Goal: Transaction & Acquisition: Book appointment/travel/reservation

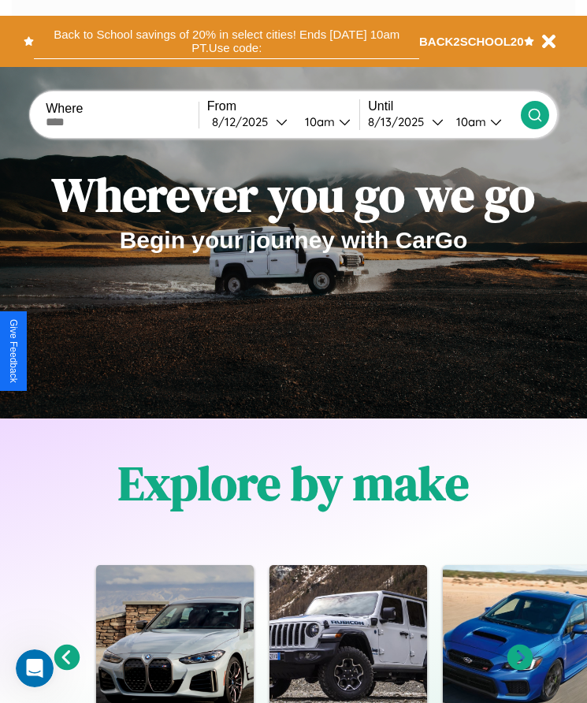
click at [226, 41] on button "Back to School savings of 20% in select cities! Ends [DATE] 10am PT. Use code:" at bounding box center [226, 41] width 385 height 35
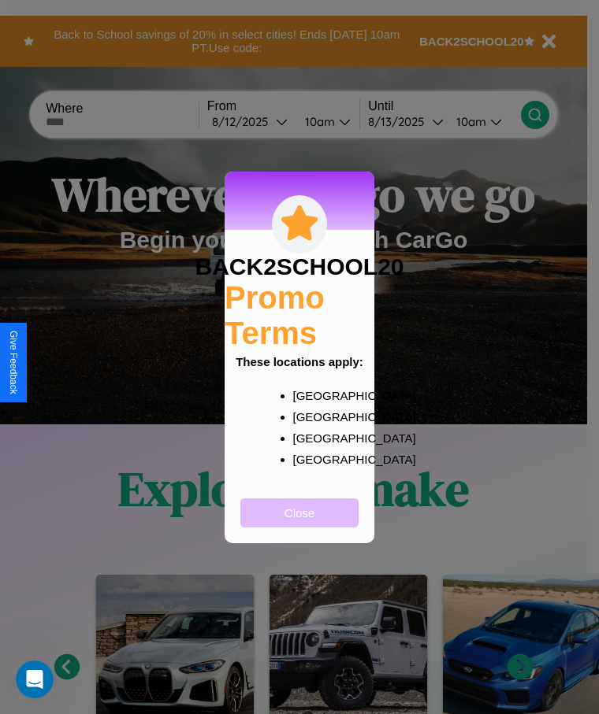
click at [299, 523] on button "Close" at bounding box center [299, 513] width 118 height 29
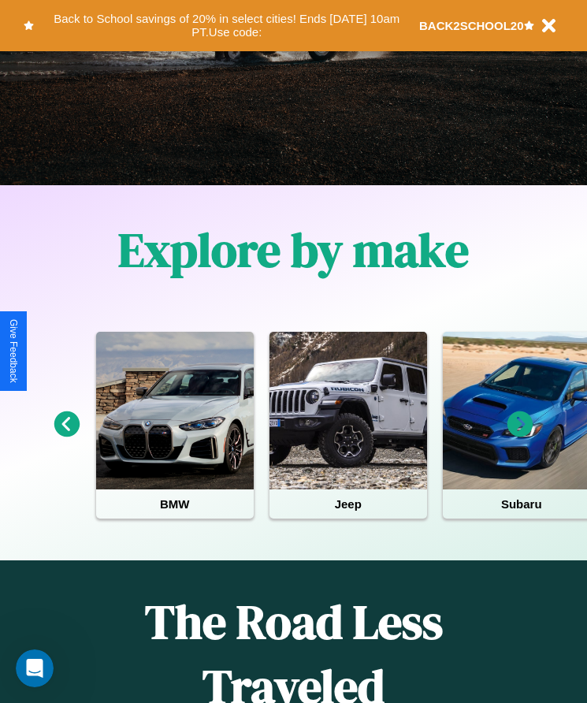
scroll to position [263, 0]
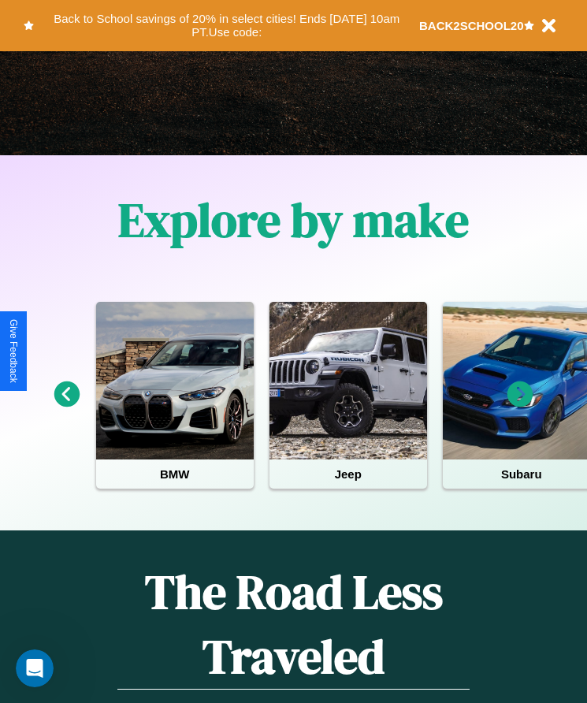
click at [520, 405] on icon at bounding box center [520, 394] width 26 height 26
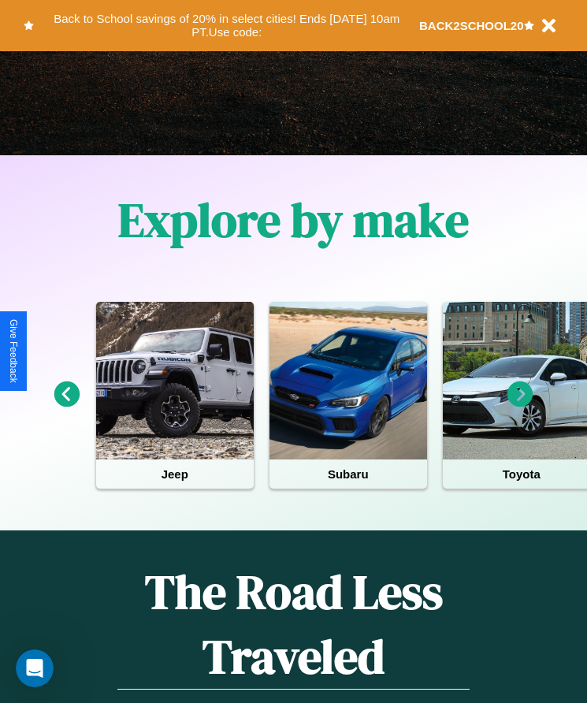
click at [520, 405] on icon at bounding box center [520, 394] width 26 height 26
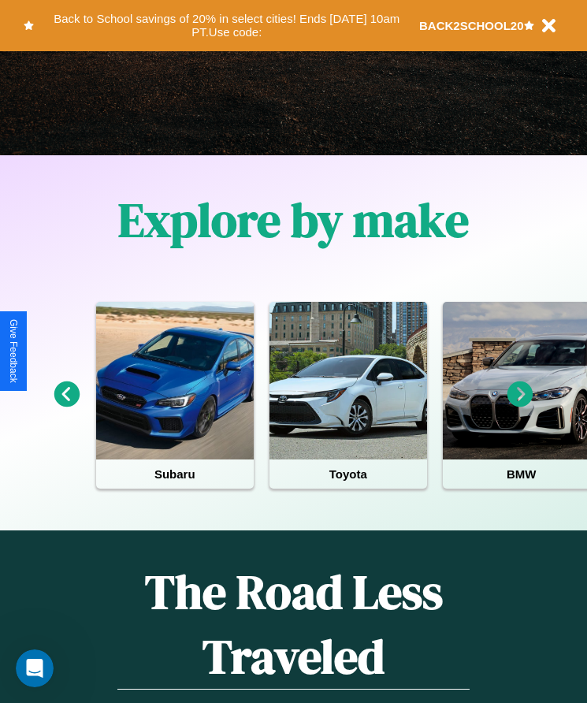
click at [520, 405] on icon at bounding box center [520, 394] width 26 height 26
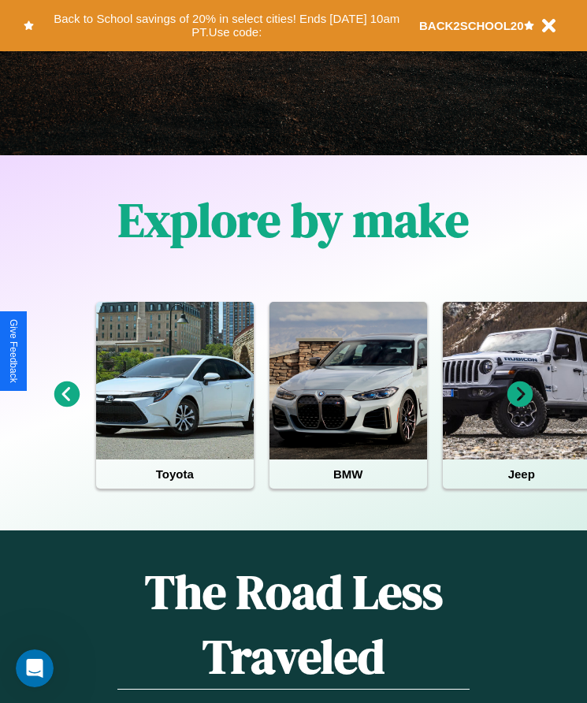
click at [520, 405] on icon at bounding box center [520, 394] width 26 height 26
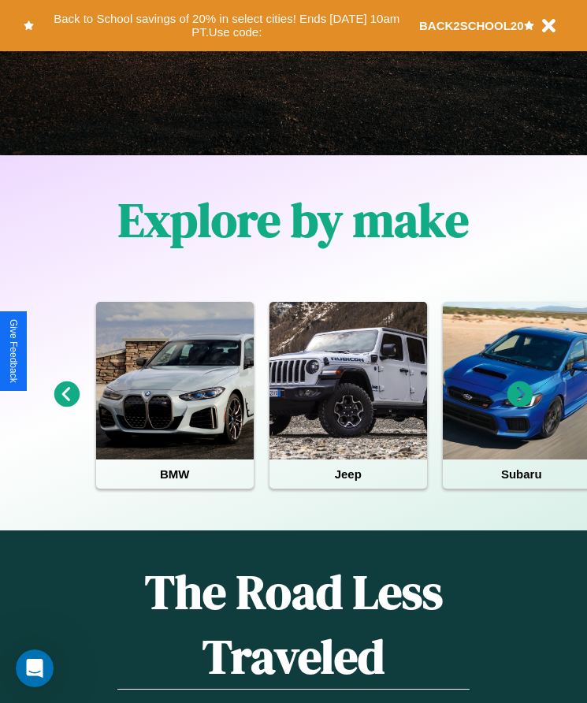
click at [520, 405] on icon at bounding box center [520, 394] width 26 height 26
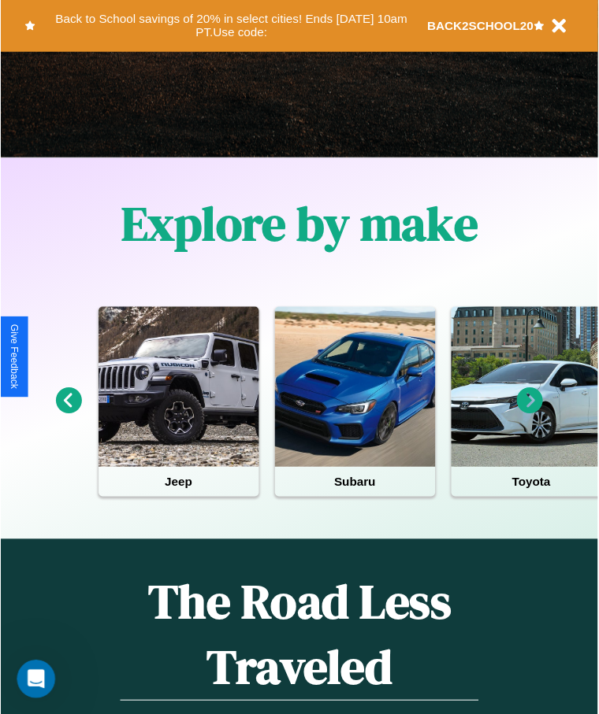
scroll to position [0, 0]
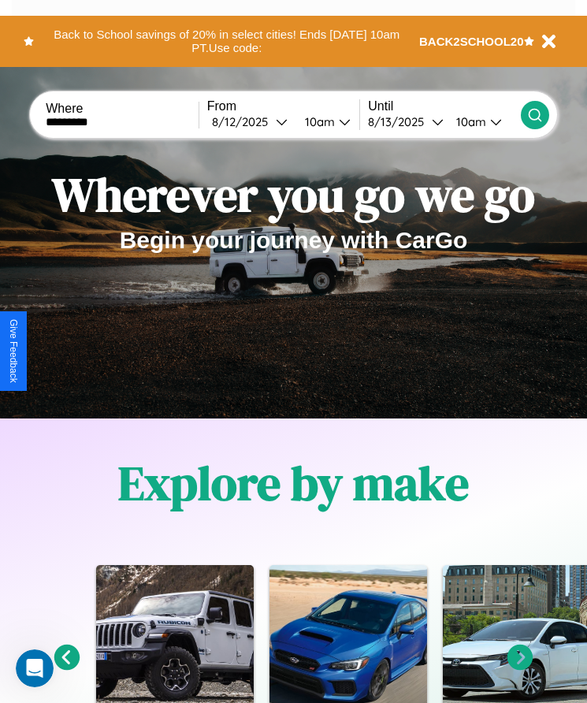
type input "*********"
click at [534, 114] on icon at bounding box center [535, 115] width 16 height 16
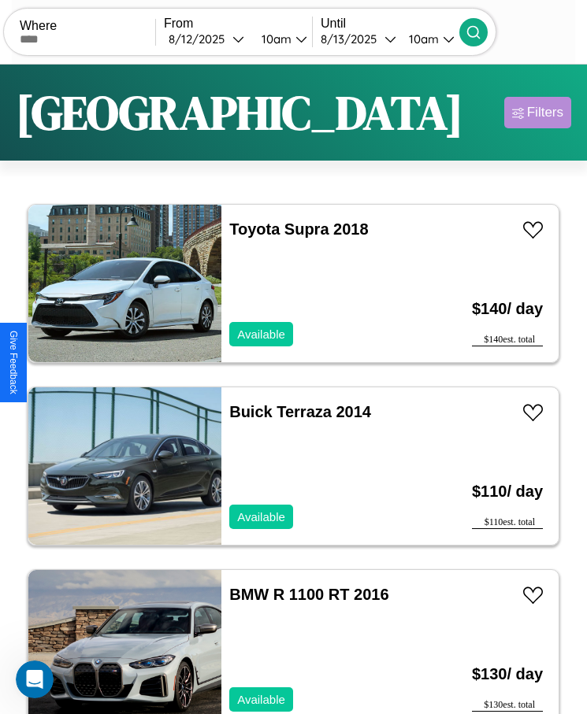
click at [537, 113] on div "Filters" at bounding box center [545, 113] width 36 height 16
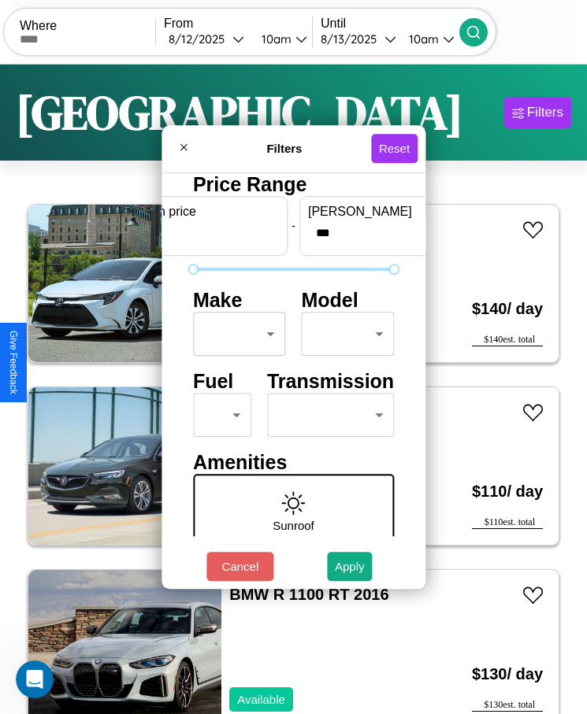
click at [235, 334] on body "CarGo Where From [DATE] 10am Until [DATE] 10am Become a Host Login Sign Up Amst…" at bounding box center [293, 377] width 587 height 754
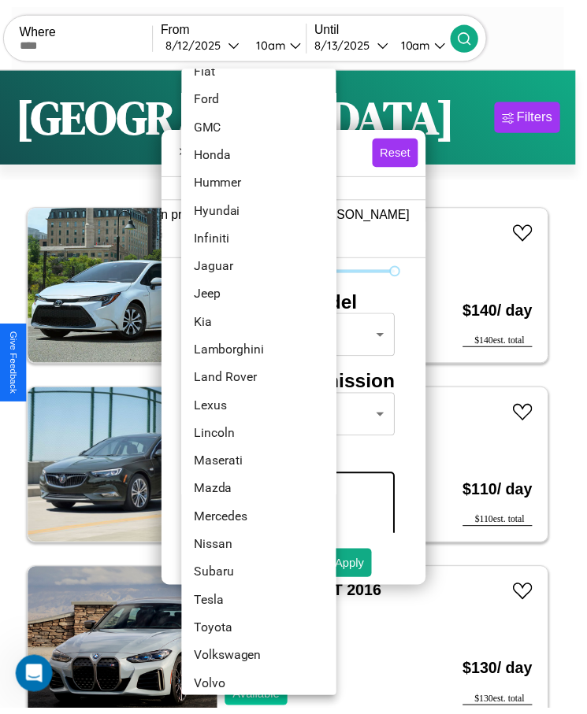
scroll to position [395, 0]
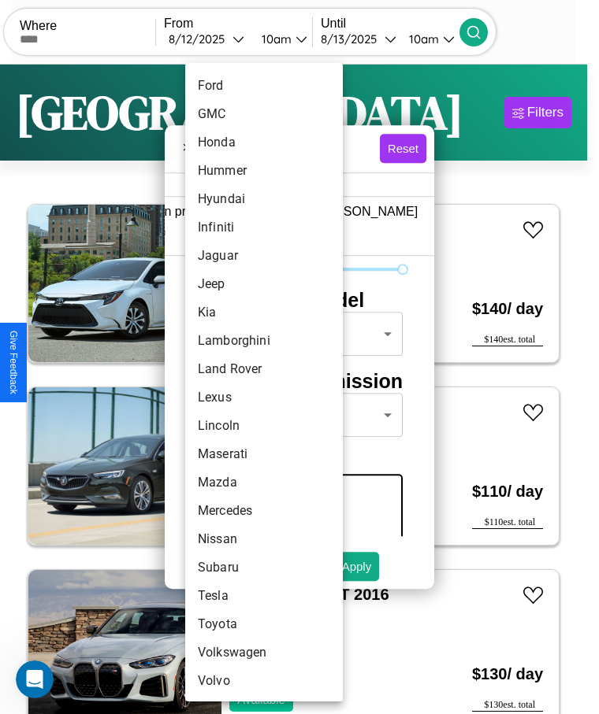
click at [234, 483] on li "Mazda" at bounding box center [264, 483] width 158 height 28
type input "*****"
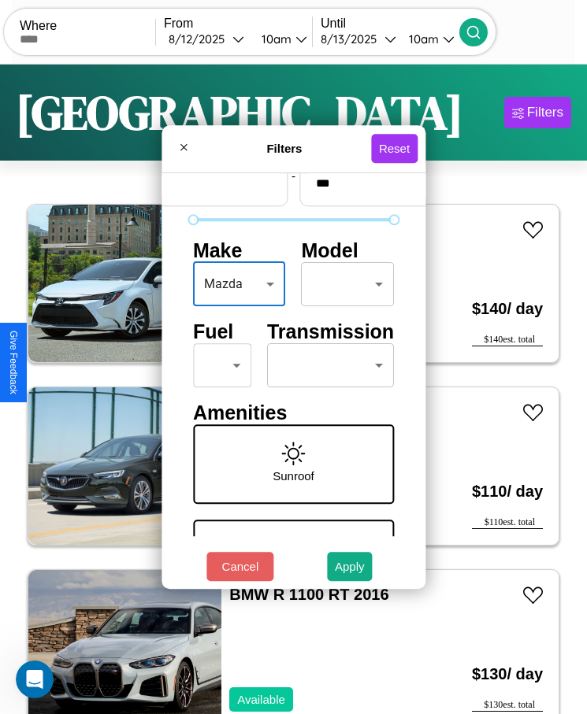
scroll to position [67, 0]
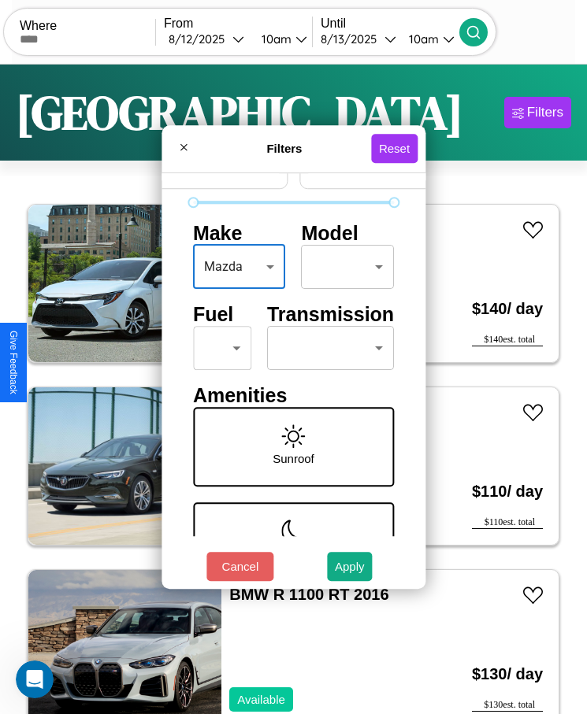
click at [216, 348] on body "CarGo Where From [DATE] 10am Until [DATE] 10am Become a Host Login Sign Up Amst…" at bounding box center [293, 377] width 587 height 754
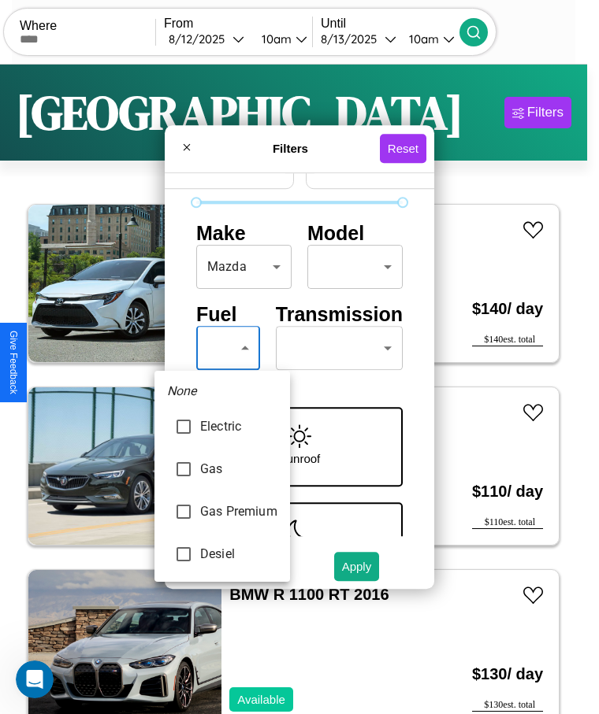
type input "**********"
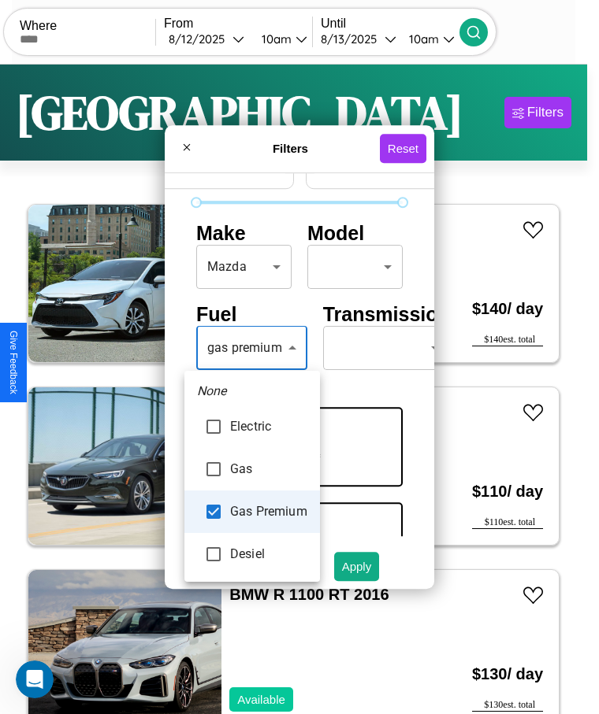
click at [251, 348] on div at bounding box center [299, 357] width 599 height 714
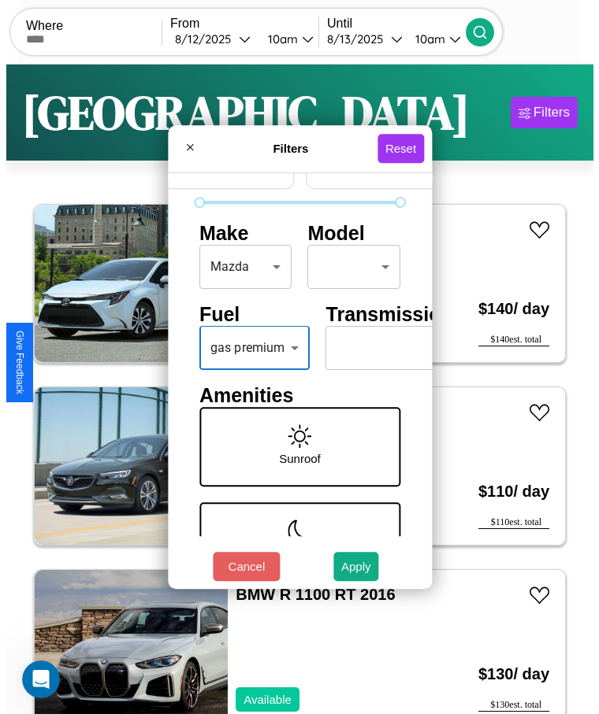
scroll to position [982, 0]
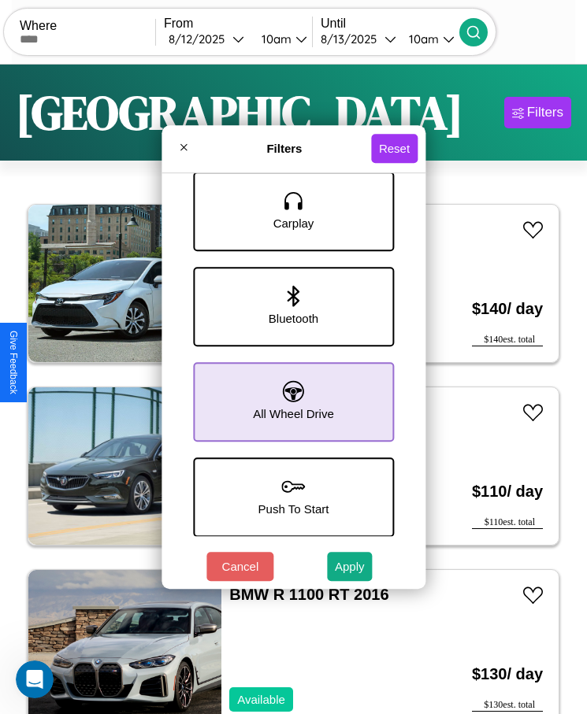
click at [288, 390] on icon at bounding box center [293, 390] width 21 height 21
click at [350, 566] on button "Apply" at bounding box center [350, 566] width 46 height 29
